Goal: Task Accomplishment & Management: Complete application form

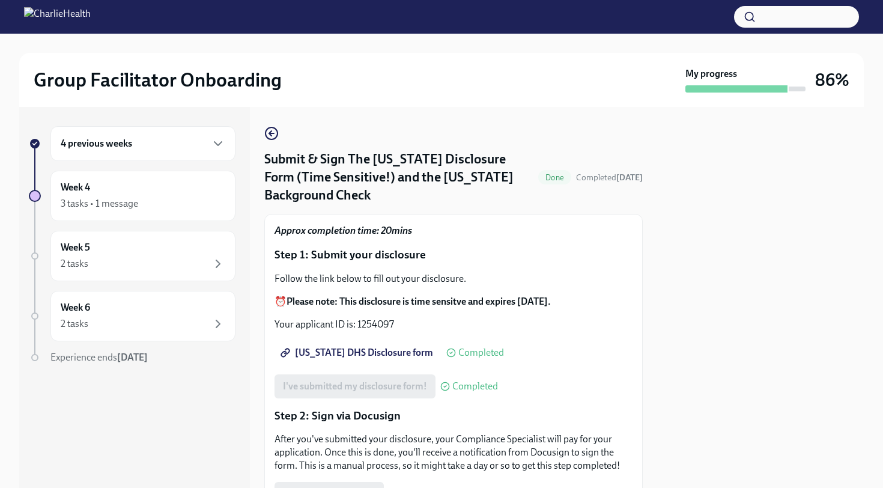
click at [186, 147] on div "4 previous weeks" at bounding box center [143, 143] width 165 height 14
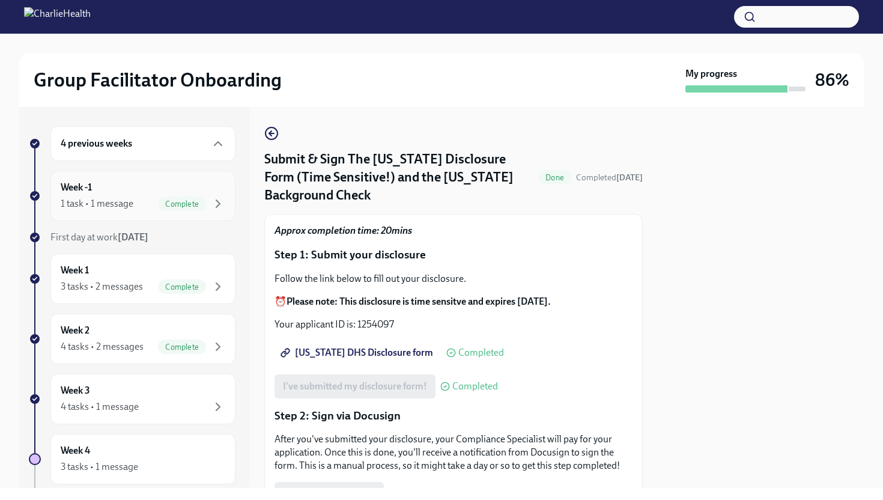
click at [193, 190] on div "Week -1 1 task • 1 message Complete" at bounding box center [143, 196] width 165 height 30
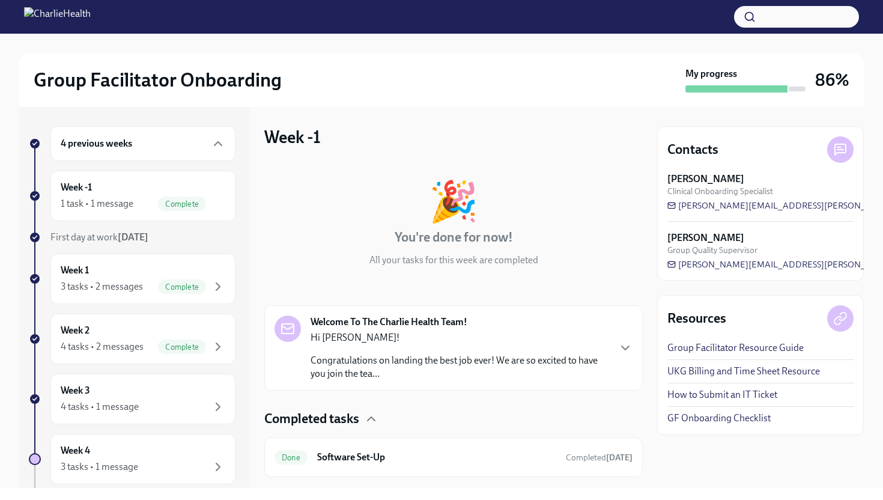
scroll to position [28, 0]
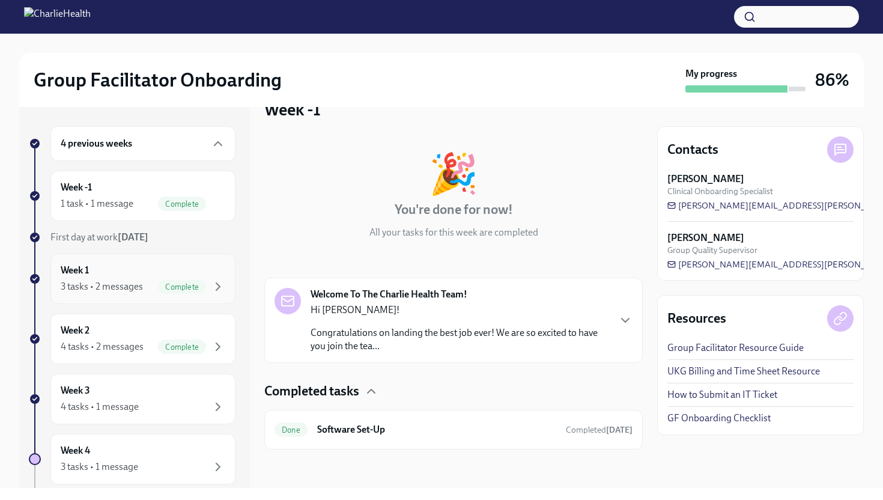
click at [159, 279] on div "Complete" at bounding box center [191, 286] width 67 height 14
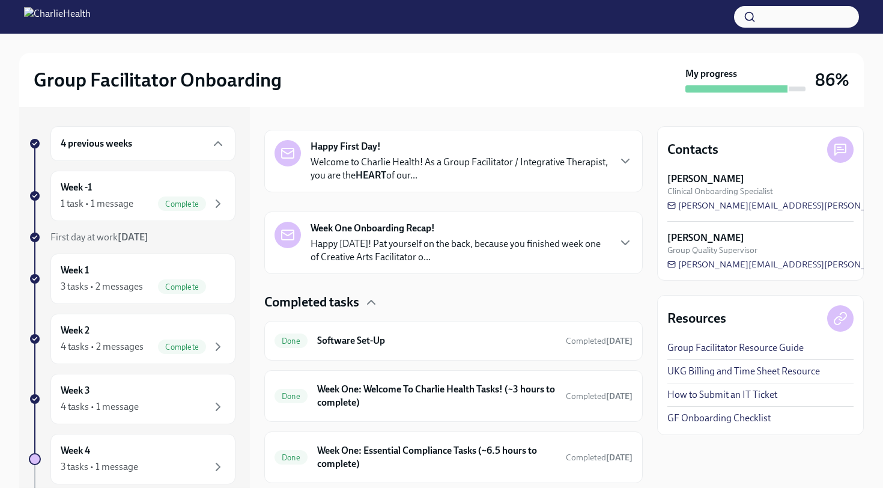
scroll to position [209, 0]
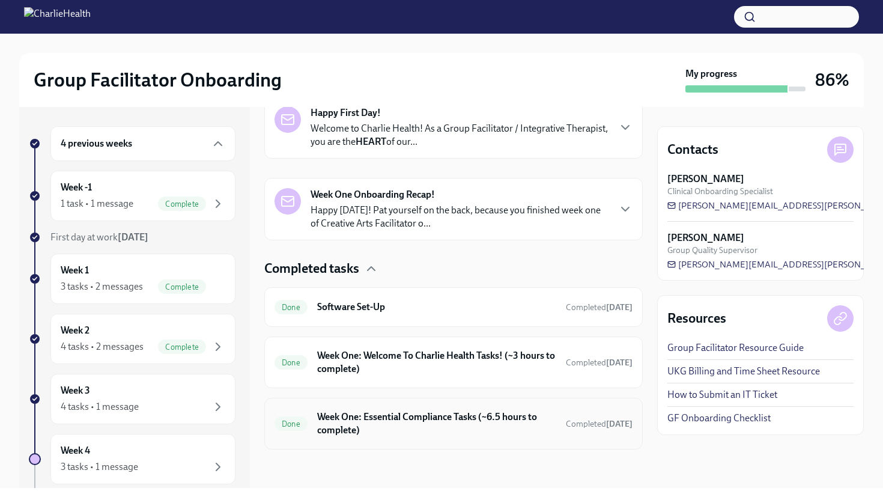
click at [349, 410] on div "Done Week One: Essential Compliance Tasks (~6.5 hours to complete) Completed [D…" at bounding box center [454, 423] width 358 height 31
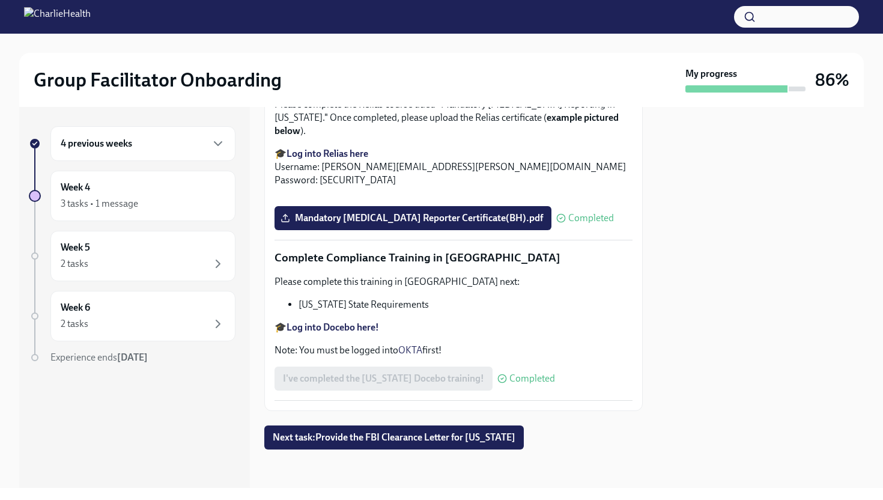
scroll to position [2596, 0]
click at [355, 435] on span "Next task : Provide the FBI Clearance Letter for [US_STATE]" at bounding box center [394, 437] width 243 height 12
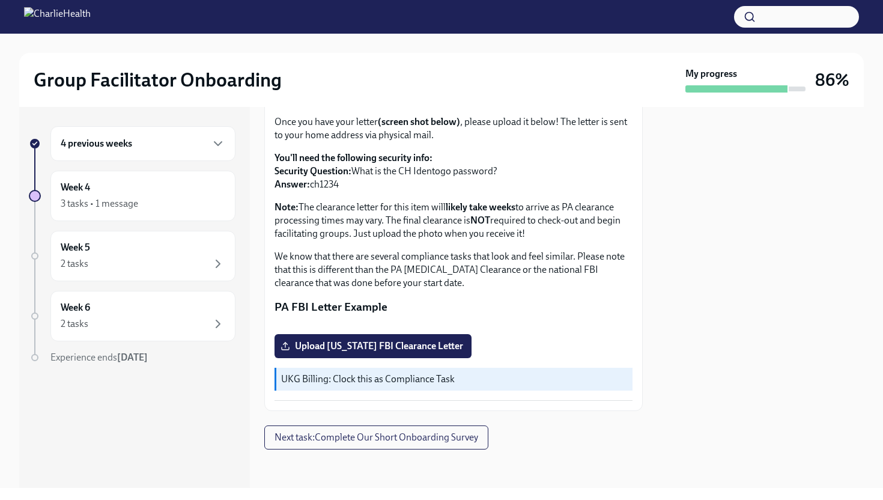
scroll to position [246, 0]
click at [361, 347] on span "Upload [US_STATE] FBI Clearance Letter" at bounding box center [373, 346] width 180 height 12
click at [0, 0] on input "Upload [US_STATE] FBI Clearance Letter" at bounding box center [0, 0] width 0 height 0
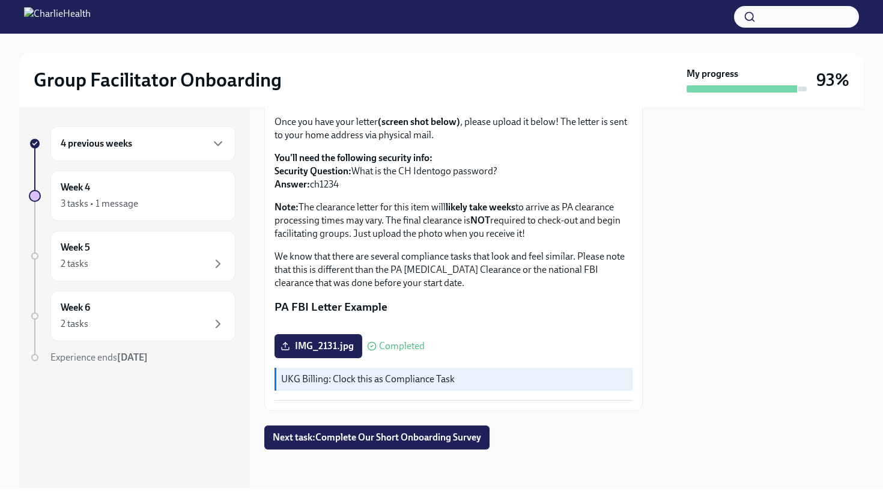
scroll to position [0, 0]
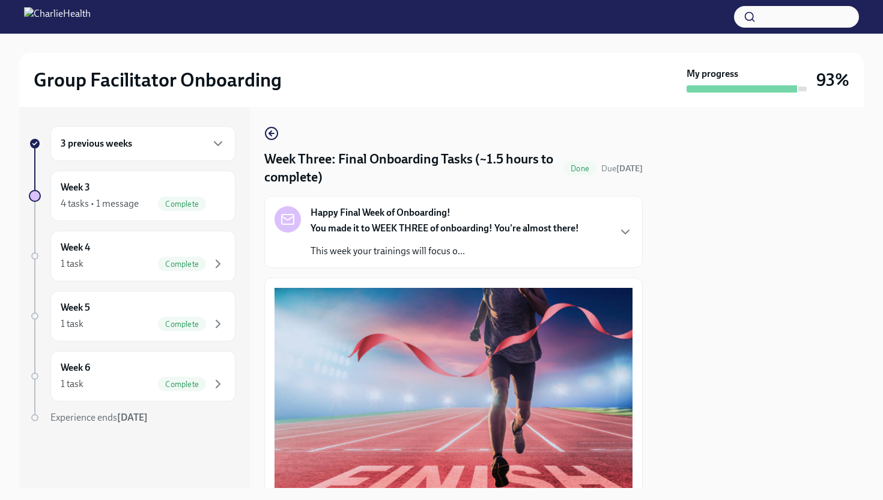
scroll to position [947, 0]
